Goal: Find specific page/section: Find specific page/section

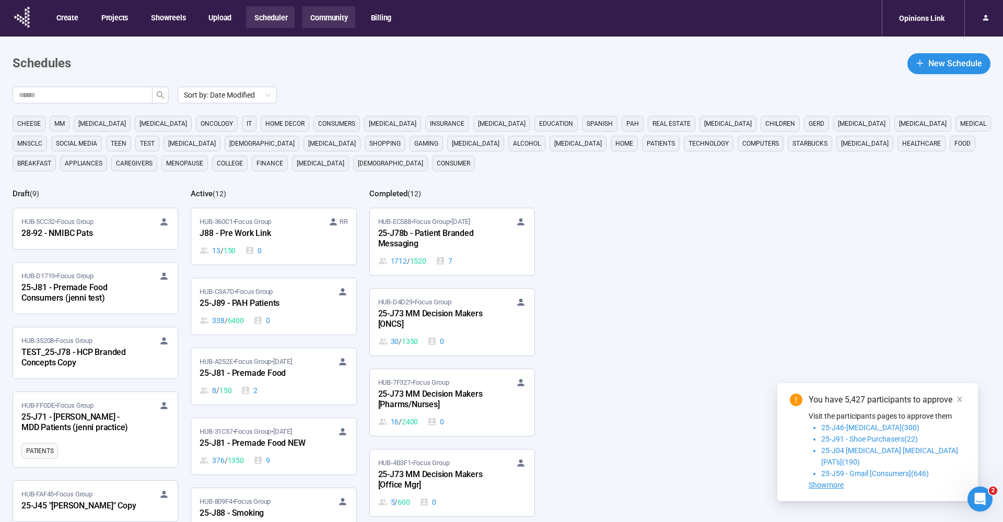
click at [325, 19] on button "Community" at bounding box center [328, 17] width 53 height 22
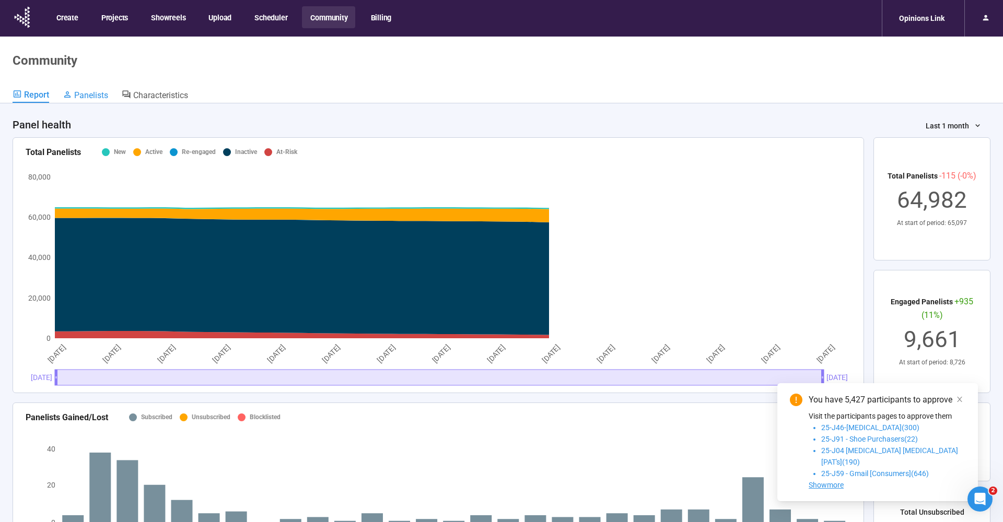
click at [78, 91] on span "Panelists" at bounding box center [91, 95] width 34 height 10
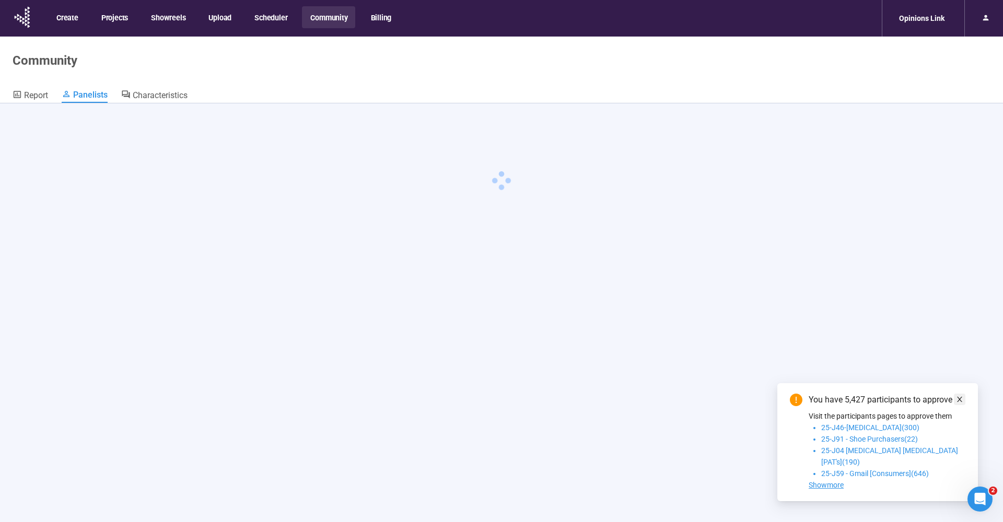
click at [958, 403] on icon "close" at bounding box center [959, 399] width 7 height 7
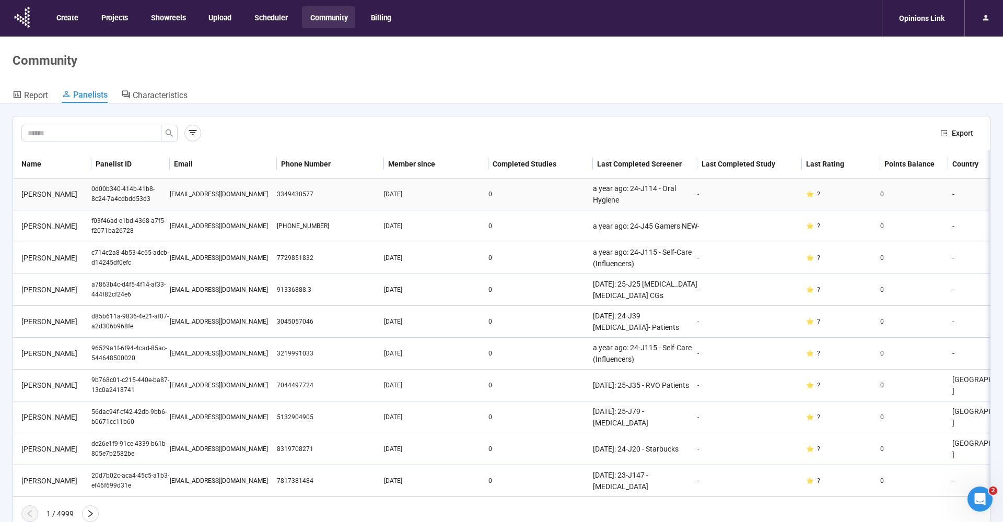
click at [43, 195] on div "[PERSON_NAME]" at bounding box center [54, 194] width 74 height 11
click at [33, 194] on div "[PERSON_NAME]" at bounding box center [54, 194] width 74 height 11
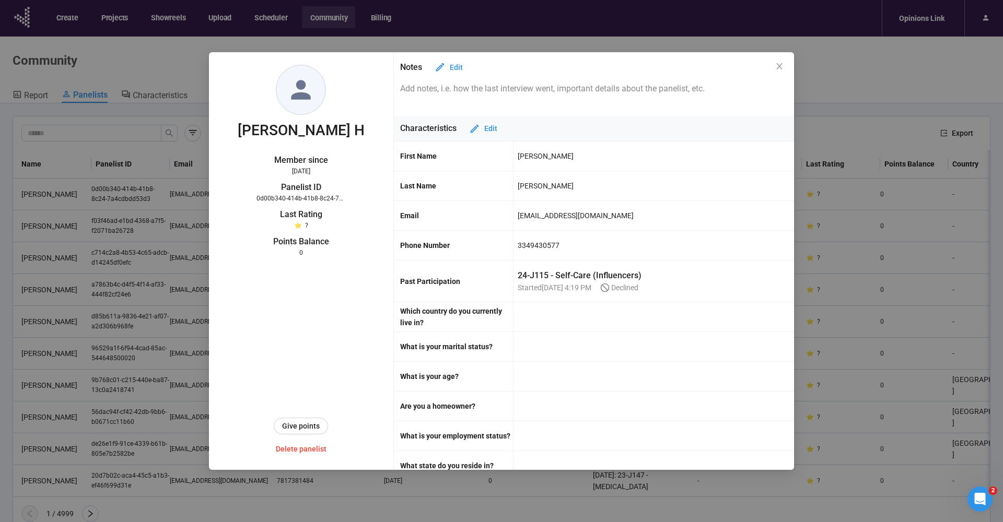
click at [111, 54] on div "[PERSON_NAME] Member since [DATE] Panelist ID 0d00b340-414b-41b8-8c24-7a4cdbdd5…" at bounding box center [501, 261] width 1003 height 522
click at [783, 68] on icon "close" at bounding box center [779, 66] width 8 height 8
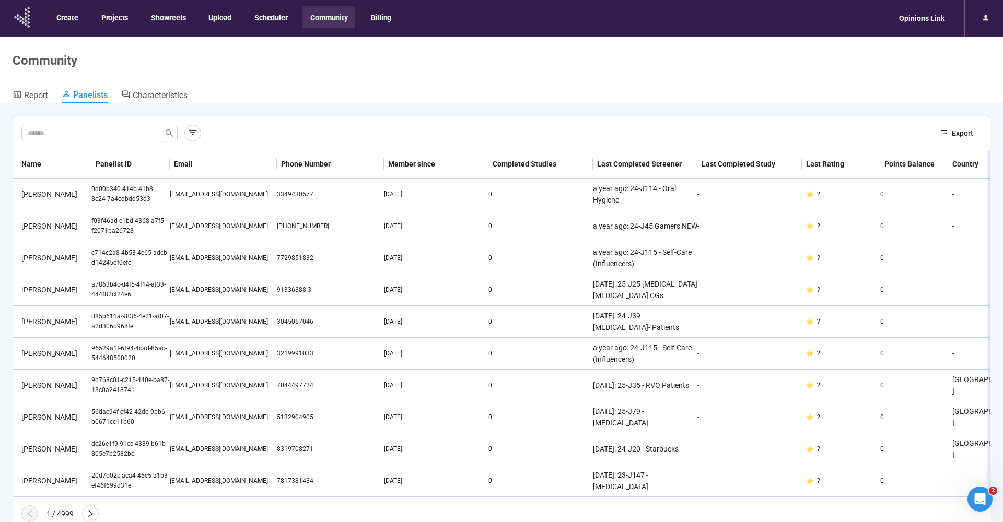
click at [21, 20] on icon at bounding box center [23, 17] width 26 height 27
